Goal: Task Accomplishment & Management: Use online tool/utility

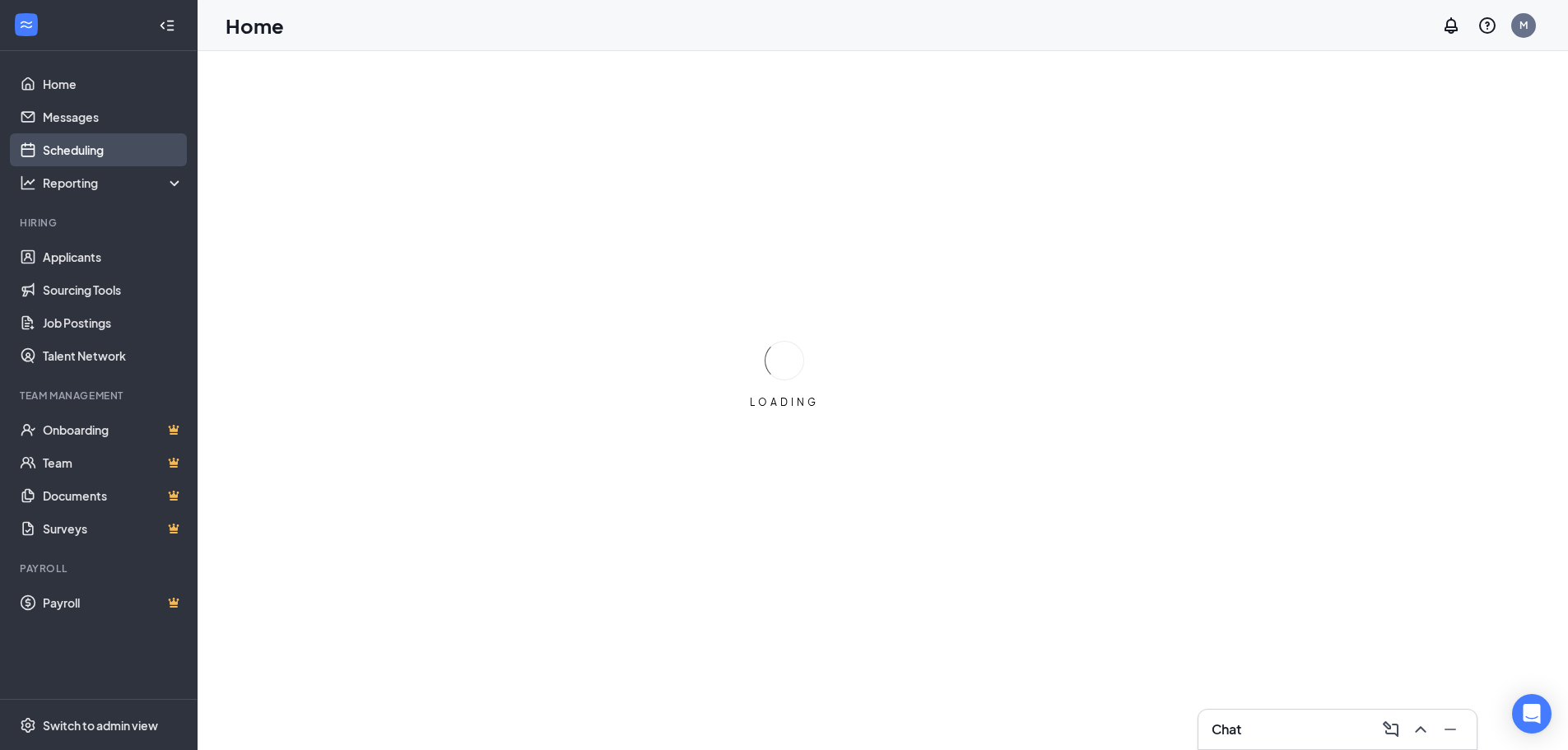
click at [70, 155] on link "Scheduling" at bounding box center [112, 150] width 141 height 33
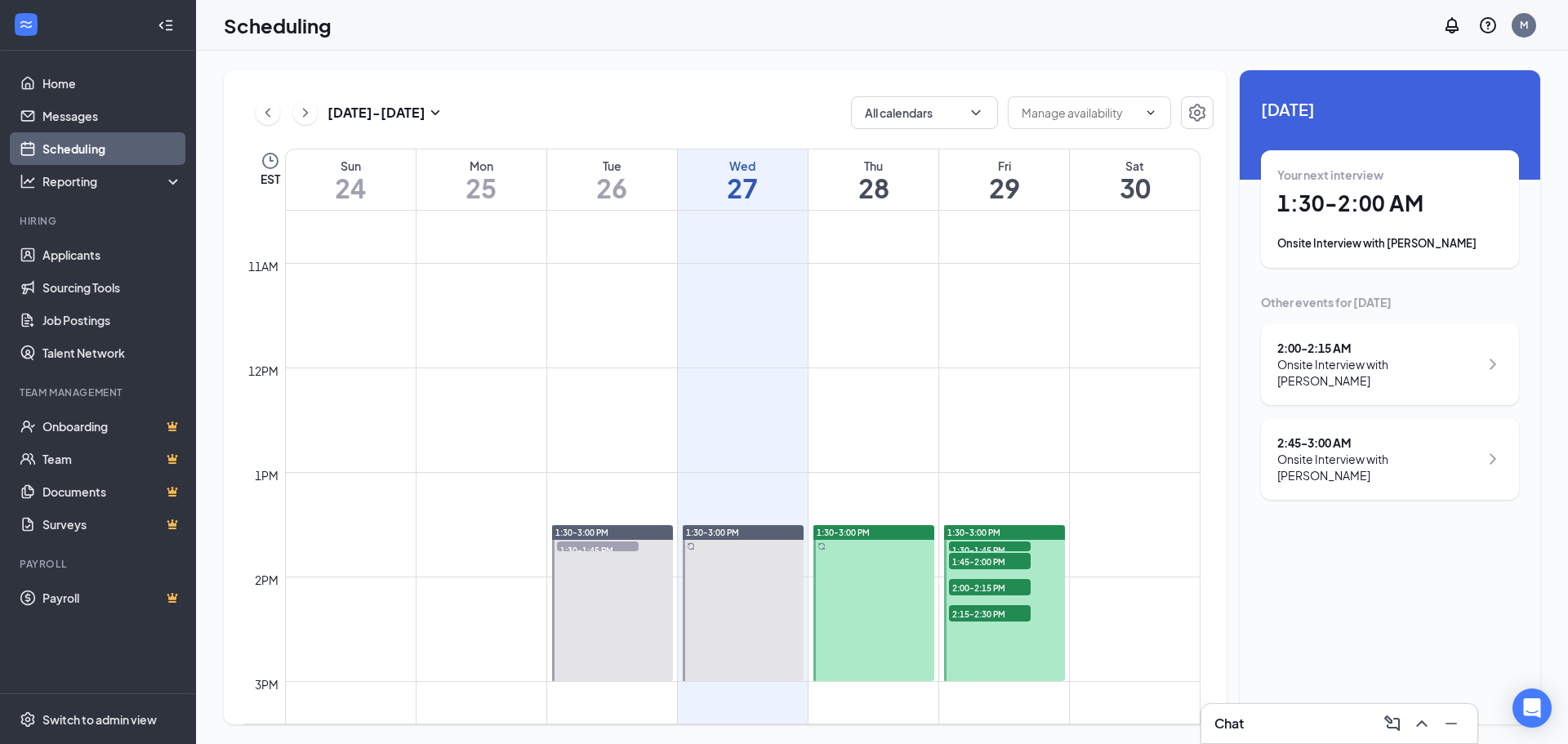
scroll to position [1179, 0]
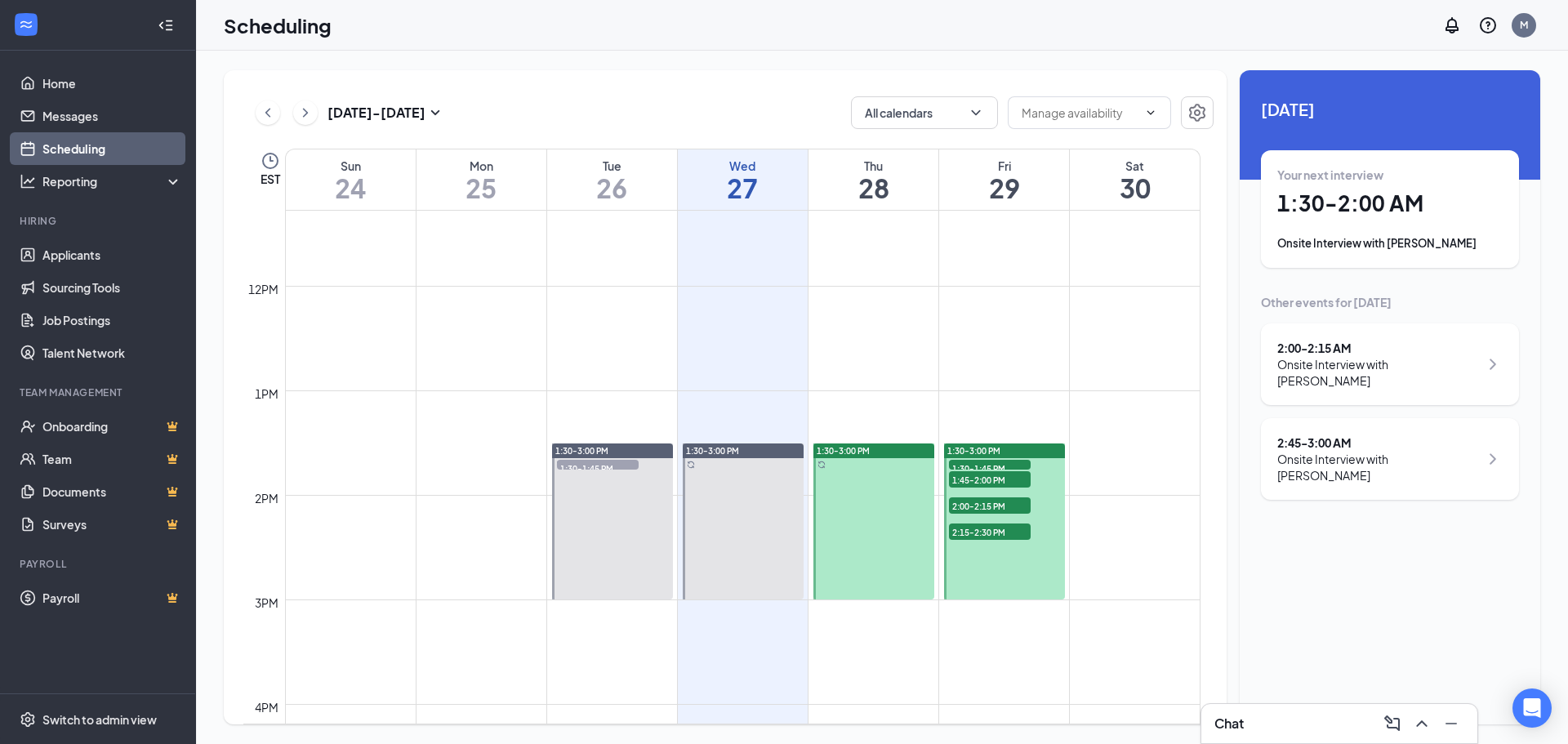
click at [991, 466] on span "1:30-1:45 PM" at bounding box center [989, 468] width 81 height 16
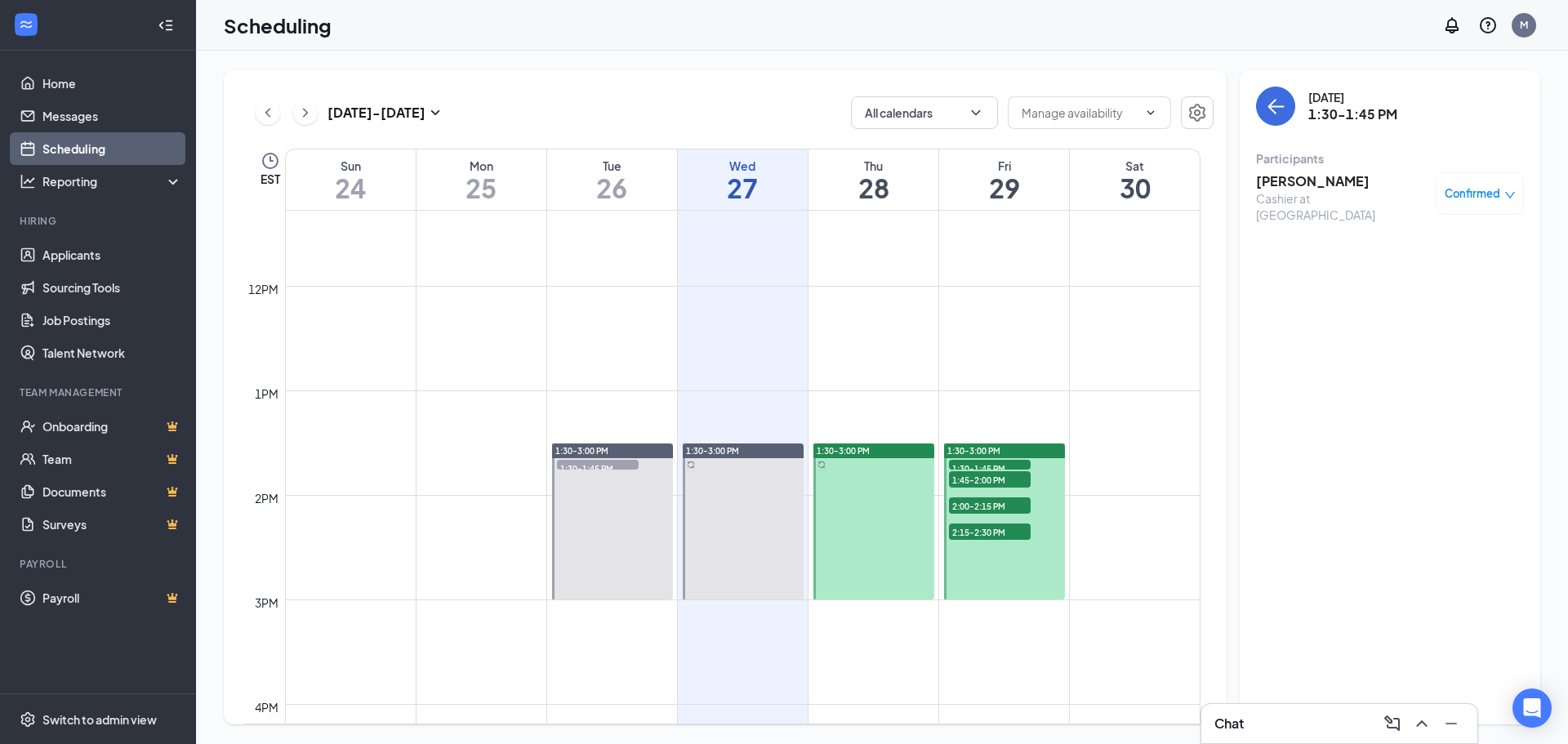
click at [1319, 189] on h3 "[PERSON_NAME]" at bounding box center [1342, 182] width 172 height 18
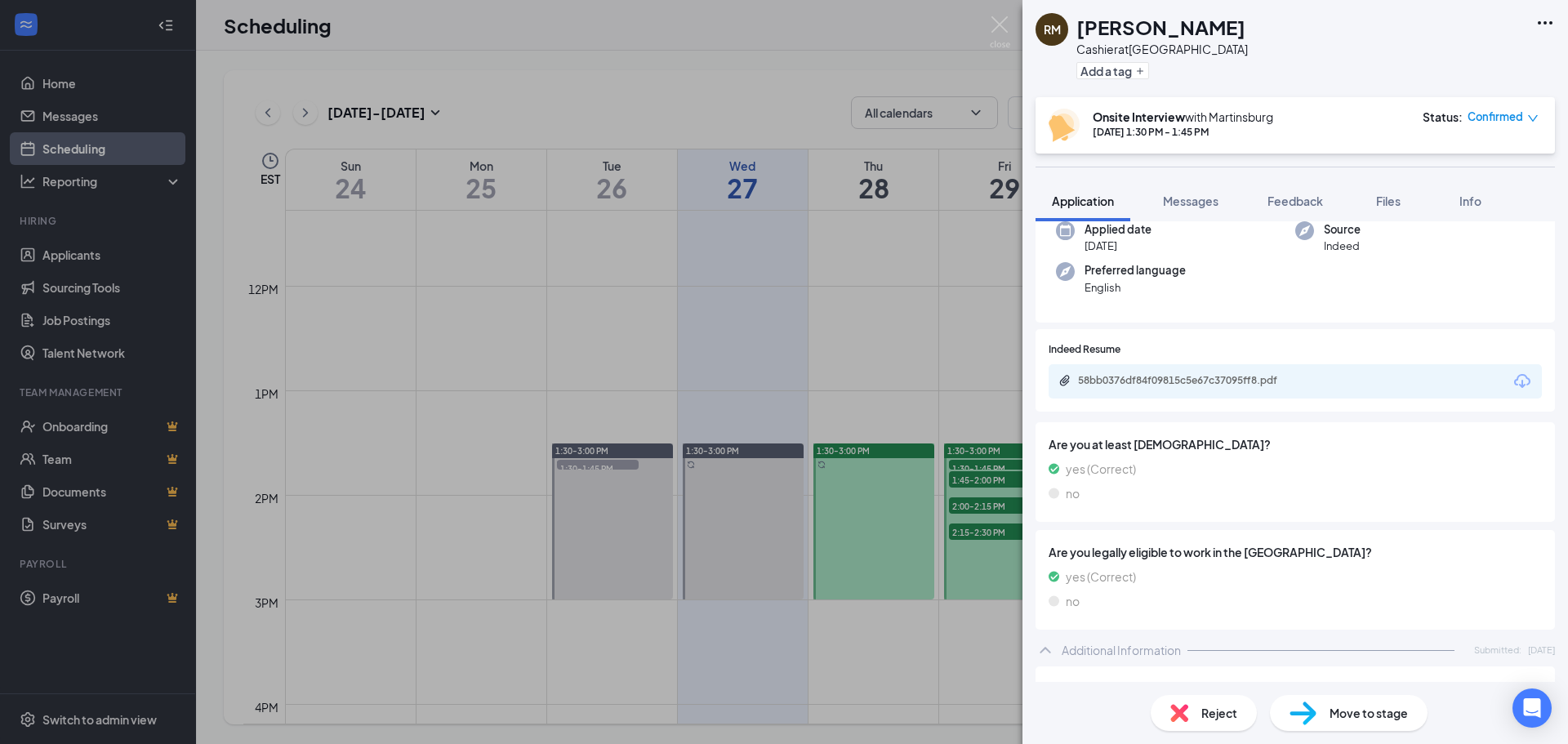
scroll to position [96, 0]
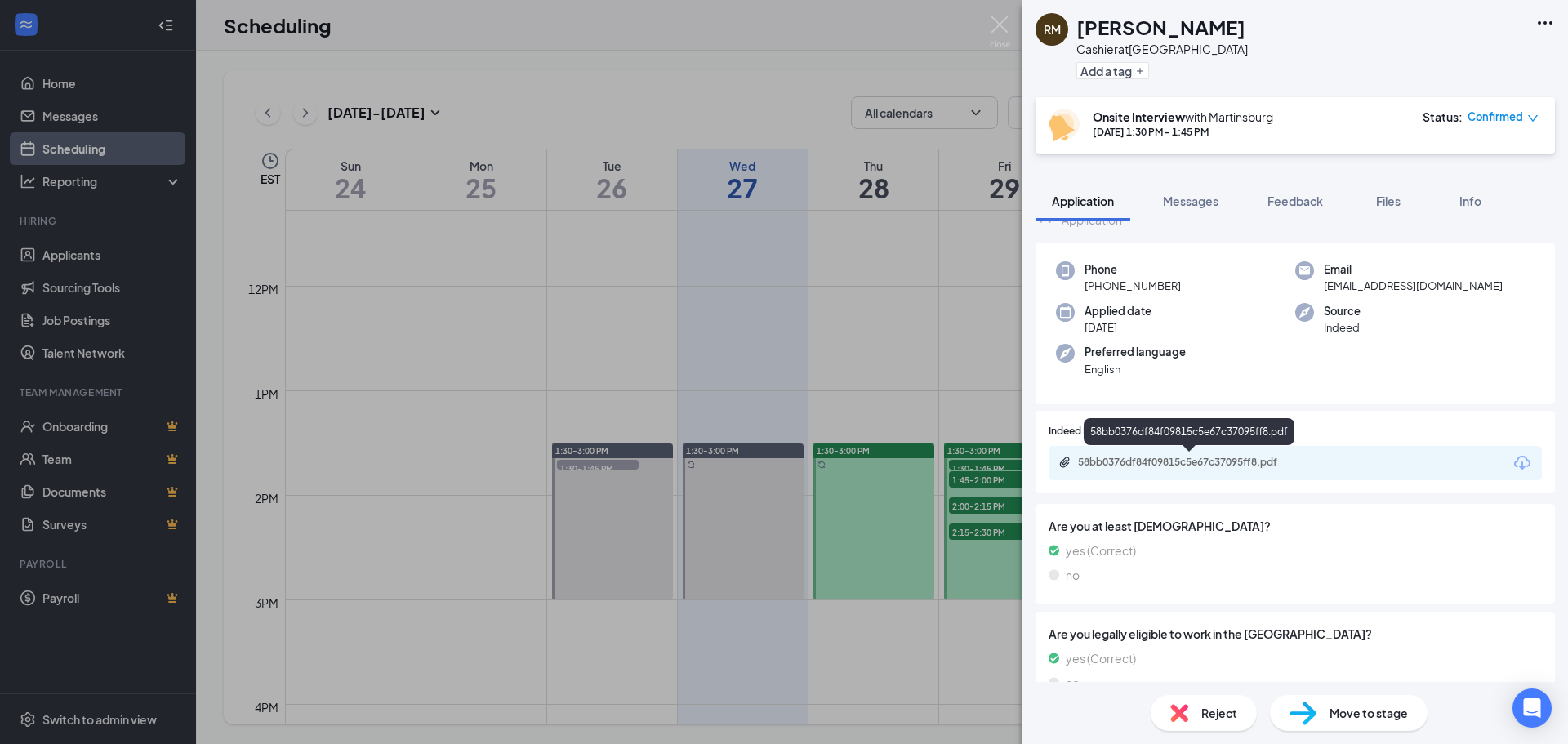
click at [1181, 465] on div "58bb0376df84f09815c5e67c37095ff8.pdf" at bounding box center [1192, 462] width 229 height 13
click at [973, 479] on div "RM [PERSON_NAME] Cashier at [GEOGRAPHIC_DATA] Add a tag Onsite Interview with […" at bounding box center [784, 372] width 1568 height 744
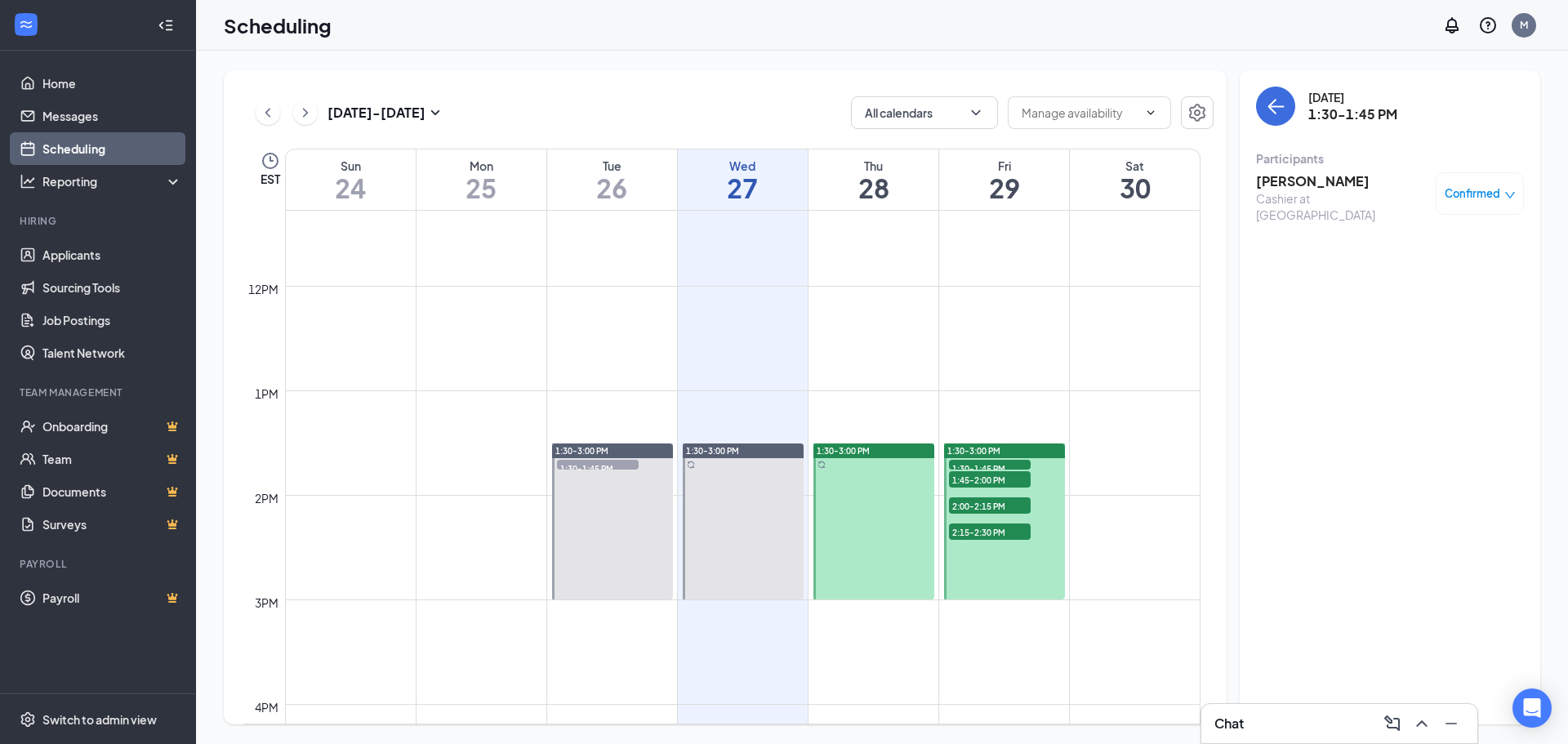
click at [976, 482] on span "1:45-2:00 PM" at bounding box center [989, 480] width 81 height 16
click at [1280, 186] on h3 "[PERSON_NAME]" at bounding box center [1342, 182] width 172 height 18
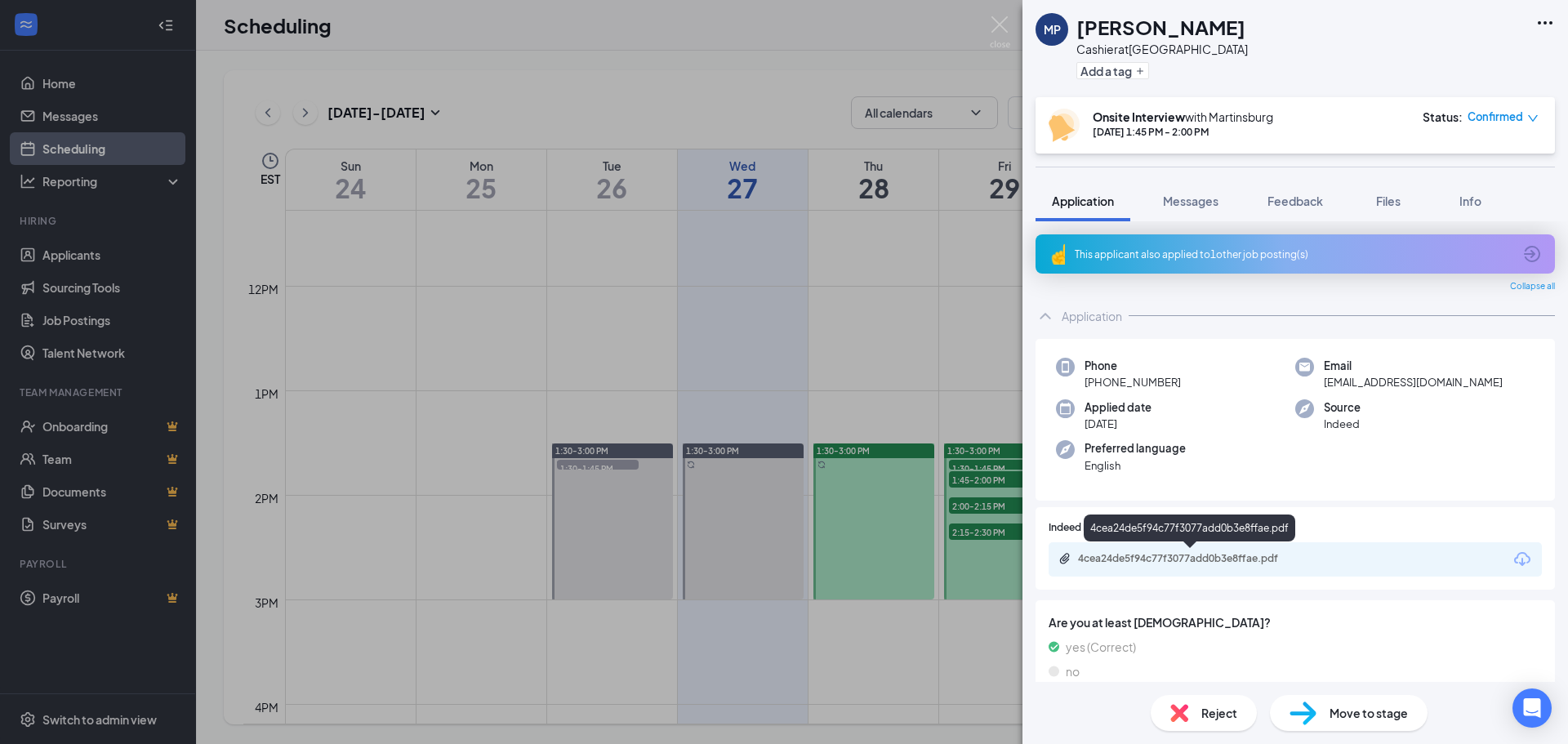
click at [1174, 556] on div "4cea24de5f94c77f3077add0b3e8ffae.pdf" at bounding box center [1192, 558] width 229 height 13
click at [992, 503] on div "MP [PERSON_NAME] Cashier at [GEOGRAPHIC_DATA] Add a tag Onsite Interview with M…" at bounding box center [784, 372] width 1568 height 744
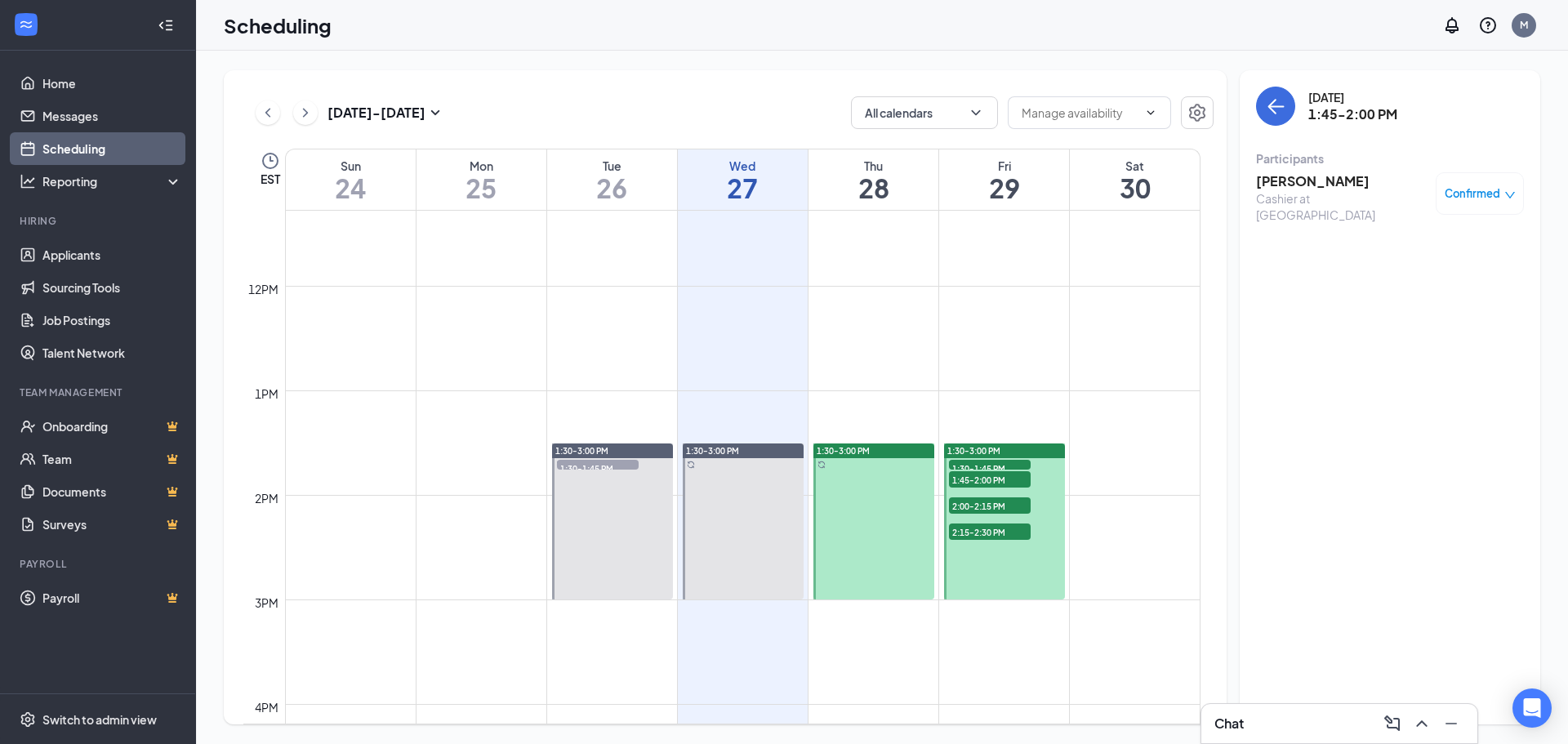
click at [993, 509] on span "2:00-2:15 PM" at bounding box center [989, 505] width 81 height 16
click at [1300, 182] on h3 "[PERSON_NAME]" at bounding box center [1342, 182] width 172 height 18
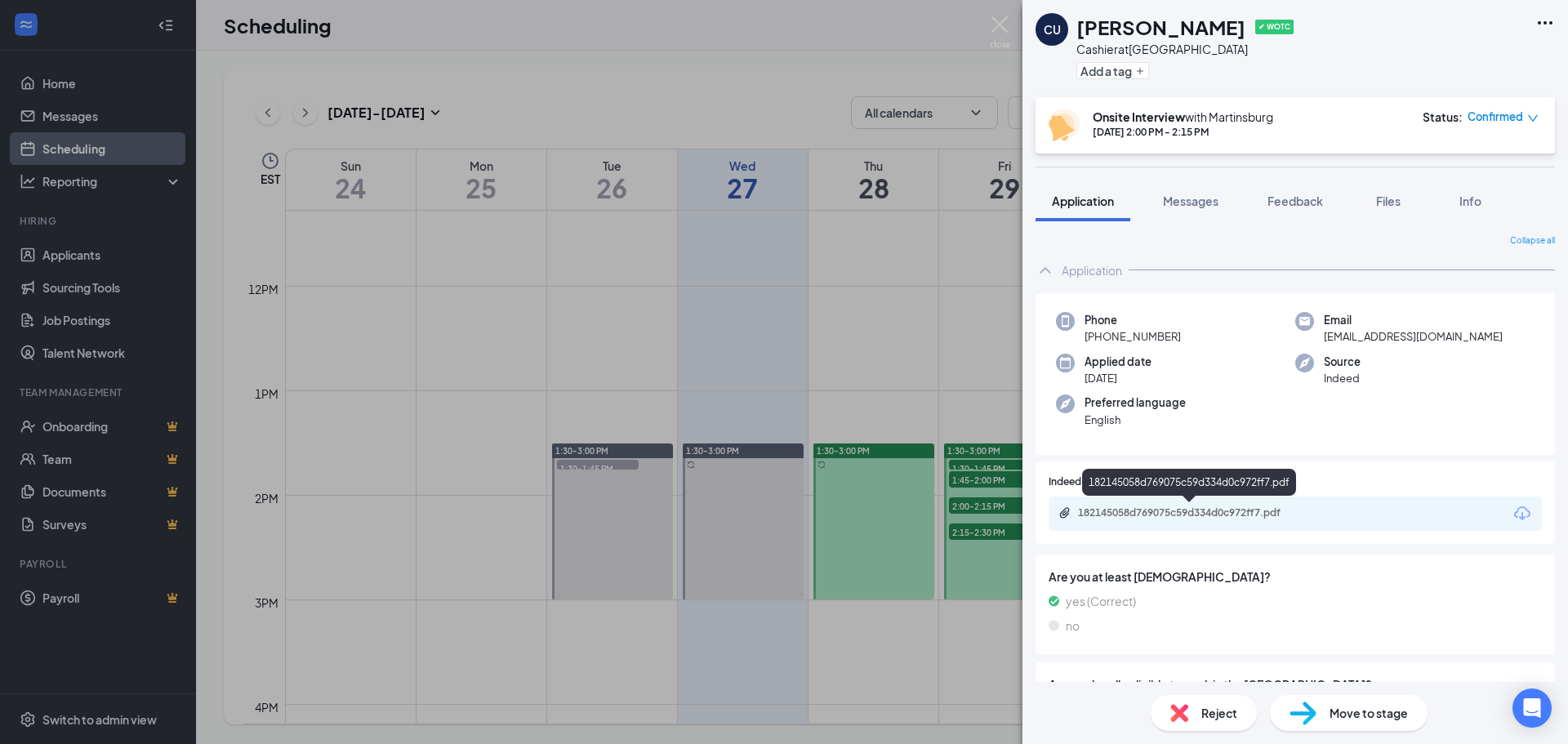
click at [1192, 514] on div "182145058d769075c59d334d0c972ff7.pdf" at bounding box center [1192, 513] width 229 height 13
click at [701, 399] on div "CU [PERSON_NAME] ✔ WOTC Cashier at [GEOGRAPHIC_DATA] Add a tag Onsite Interview…" at bounding box center [784, 372] width 1568 height 744
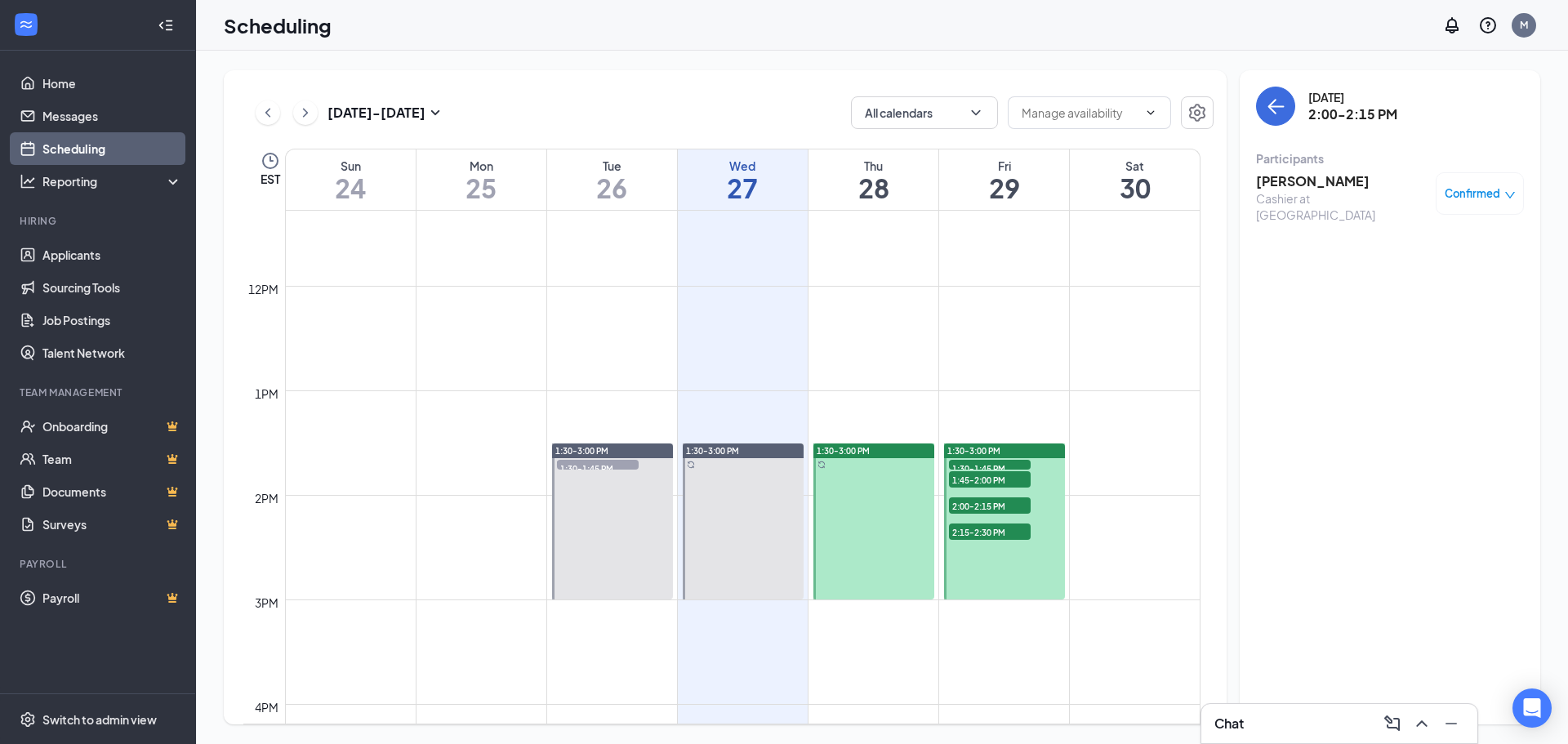
click at [611, 462] on span "1:30-1:45 PM" at bounding box center [597, 468] width 81 height 16
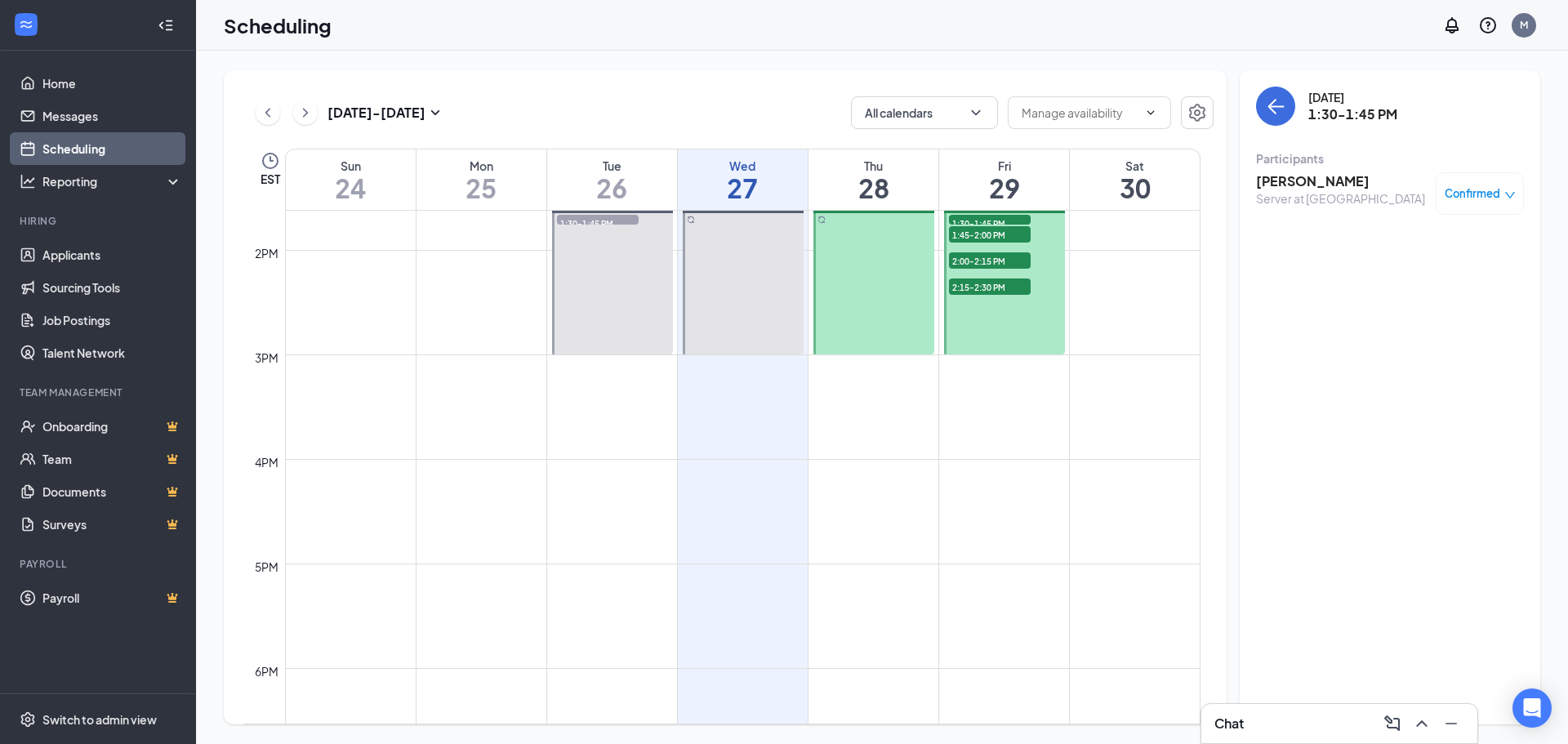
scroll to position [1179, 0]
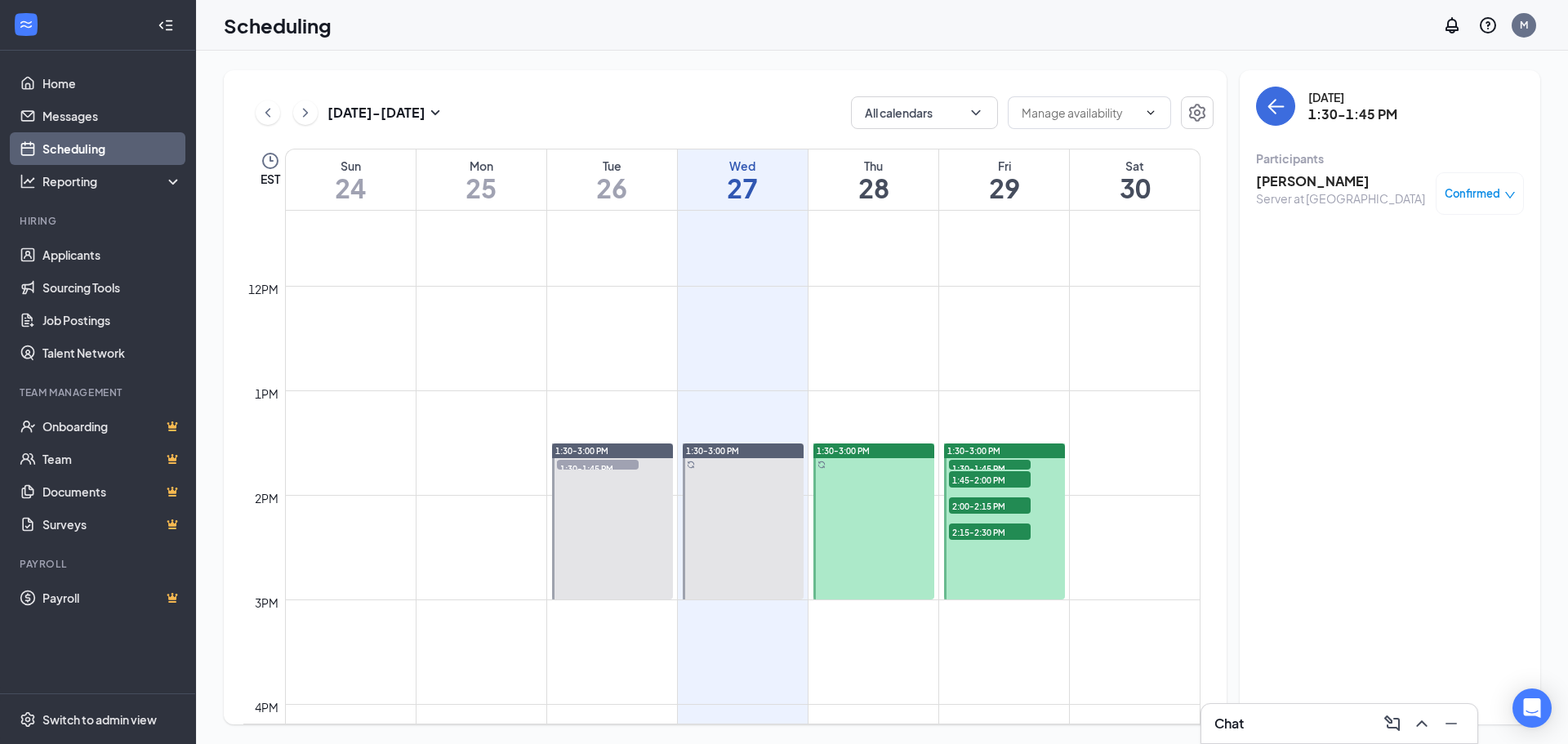
click at [1004, 479] on span "1:45-2:00 PM" at bounding box center [989, 480] width 81 height 16
click at [1001, 511] on span "2:00-2:15 PM" at bounding box center [989, 505] width 81 height 16
click at [996, 502] on span "2:00-2:15 PM" at bounding box center [989, 505] width 81 height 16
click at [1002, 534] on span "2:15-2:30 PM" at bounding box center [989, 532] width 81 height 16
click at [1273, 180] on h3 "[PERSON_NAME]" at bounding box center [1342, 182] width 172 height 18
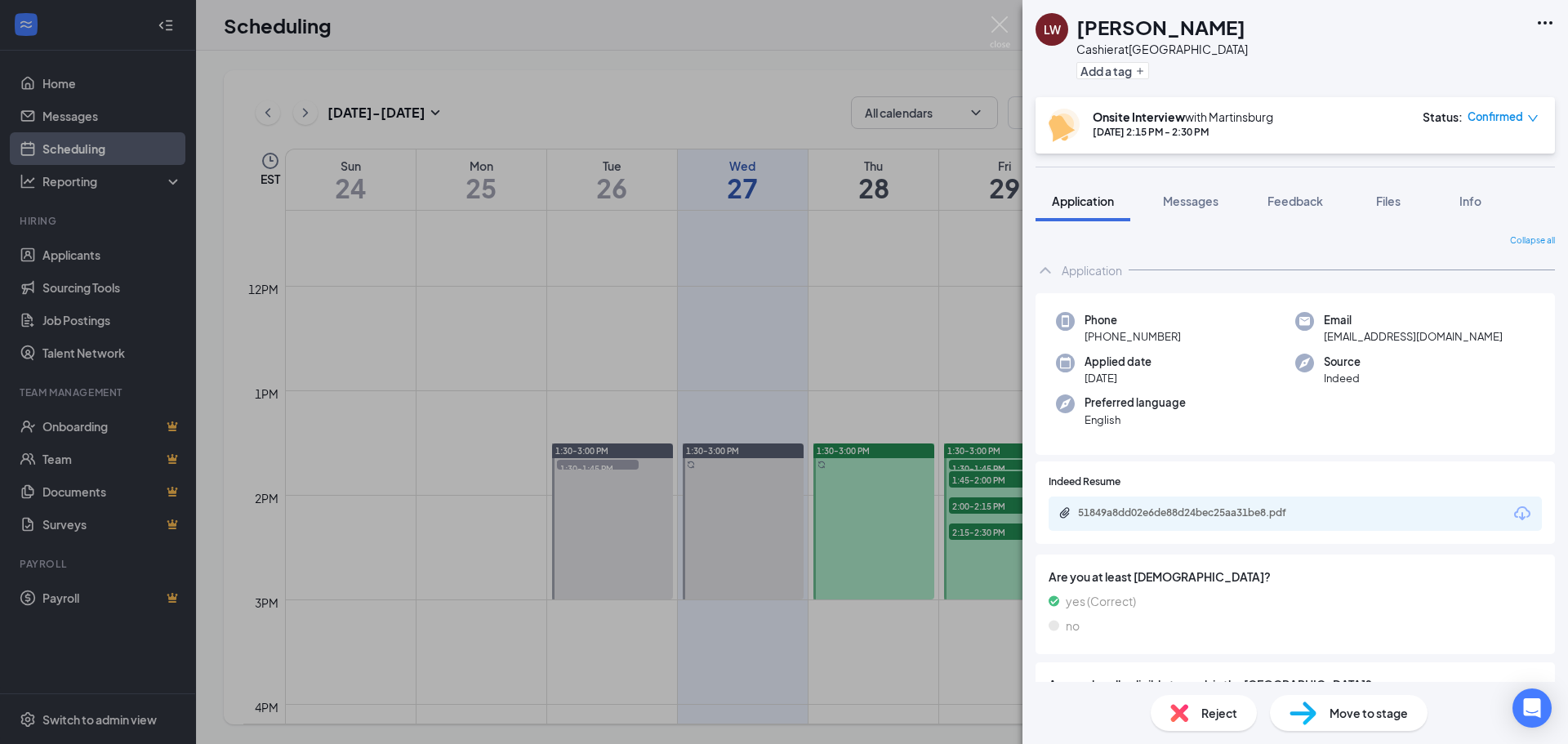
scroll to position [81, 0]
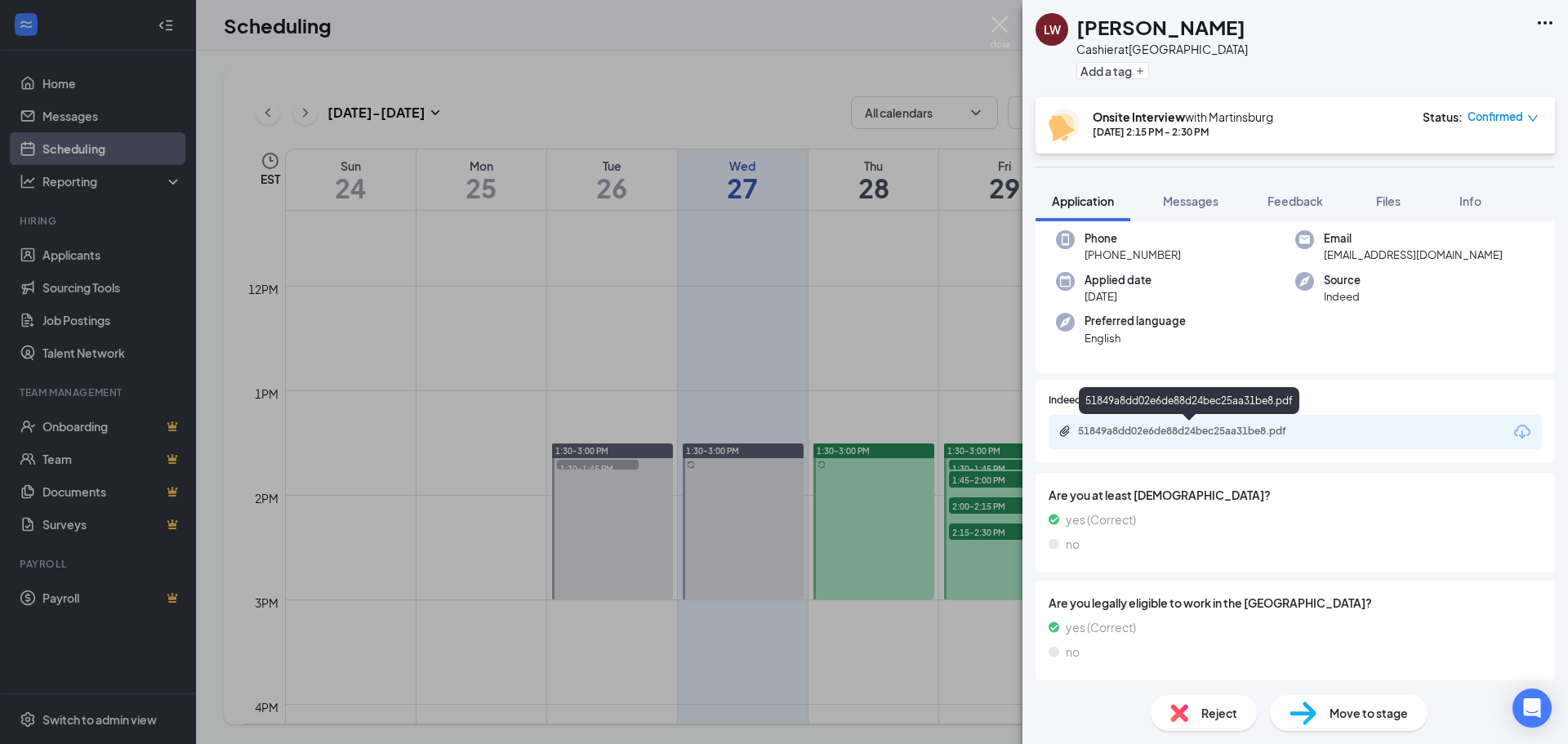
click at [1207, 432] on div "51849a8dd02e6de88d24bec25aa31be8.pdf" at bounding box center [1192, 431] width 229 height 13
click at [990, 27] on img at bounding box center [1000, 32] width 20 height 32
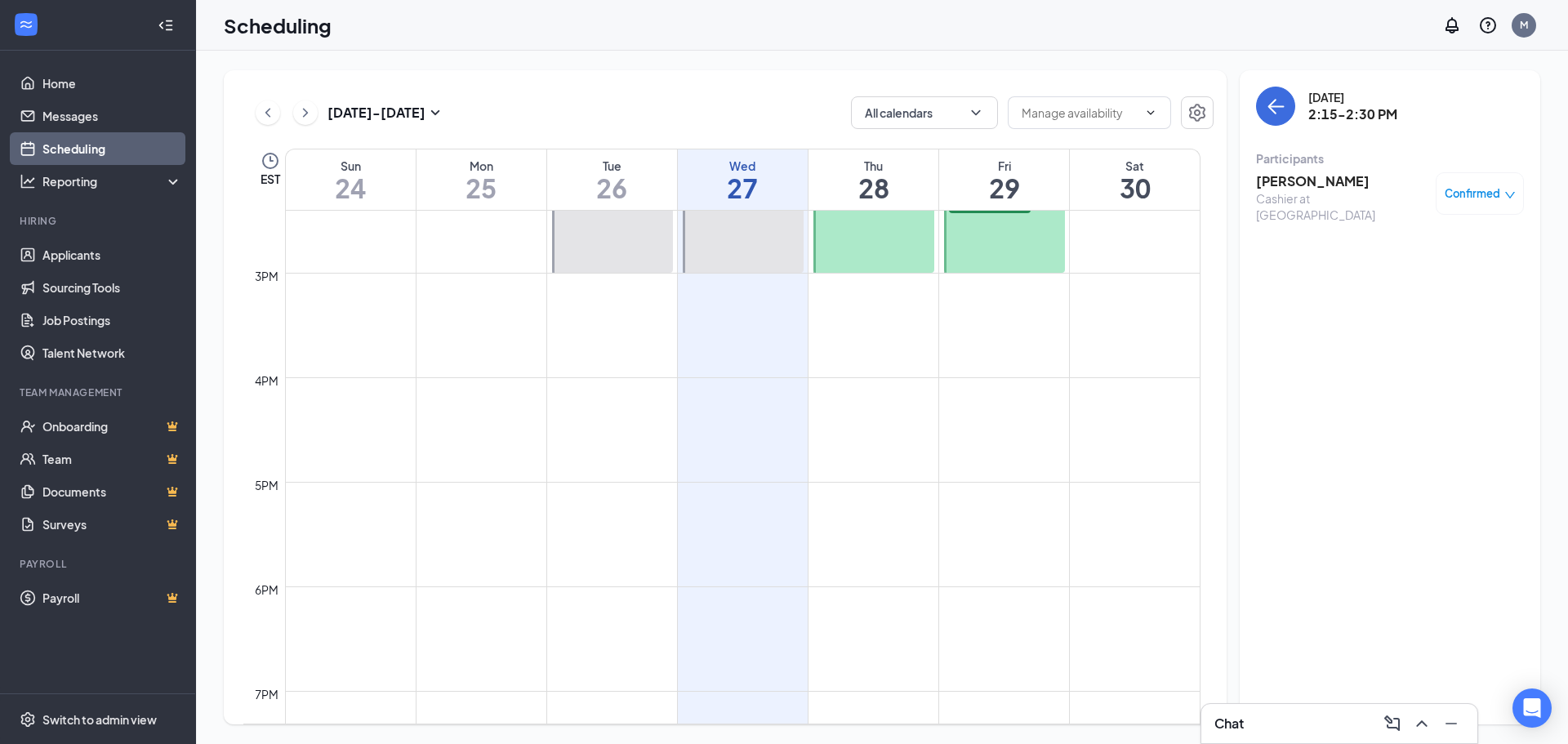
scroll to position [1098, 0]
